Goal: Task Accomplishment & Management: Use online tool/utility

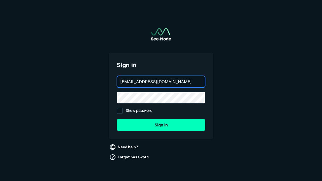
type input "aws+playwright@see-mode.com"
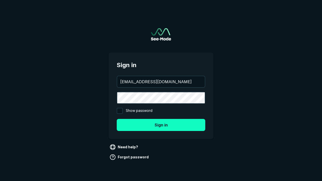
click at [161, 125] on button "Sign in" at bounding box center [161, 125] width 89 height 12
